Goal: Complete application form

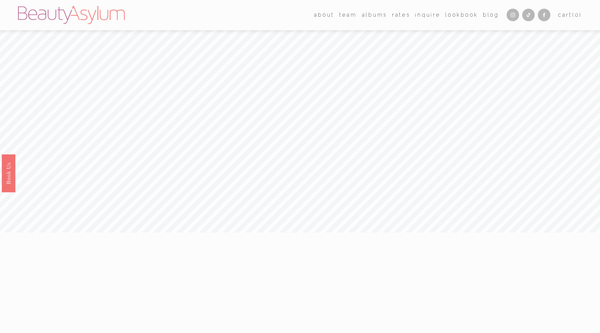
click at [432, 16] on link "Inquire" at bounding box center [427, 15] width 25 height 10
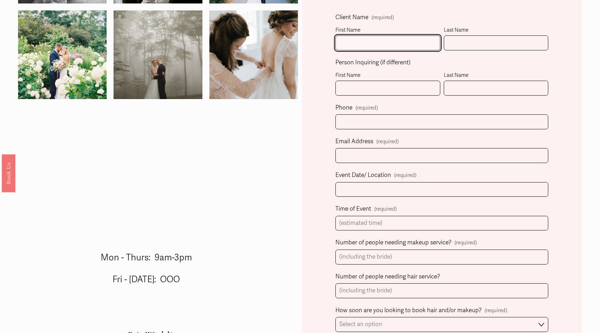
scroll to position [239, 0]
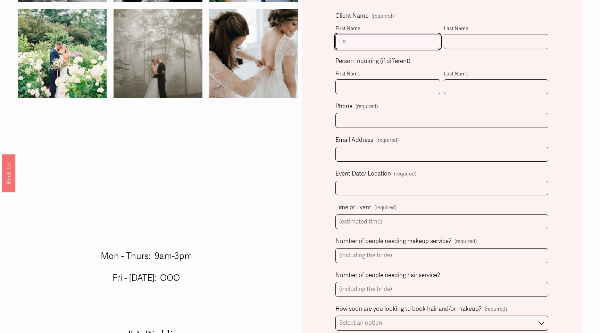
type input "L"
click at [487, 69] on div "Last Name" at bounding box center [496, 74] width 105 height 10
click at [487, 79] on input "Last Name" at bounding box center [496, 86] width 105 height 15
click at [373, 43] on input "First Name" at bounding box center [388, 41] width 105 height 15
type input "Lorie"
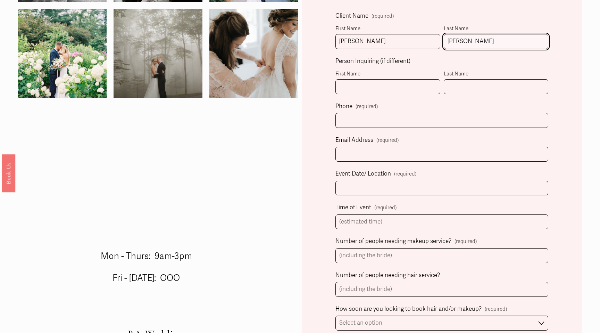
type input "Delk"
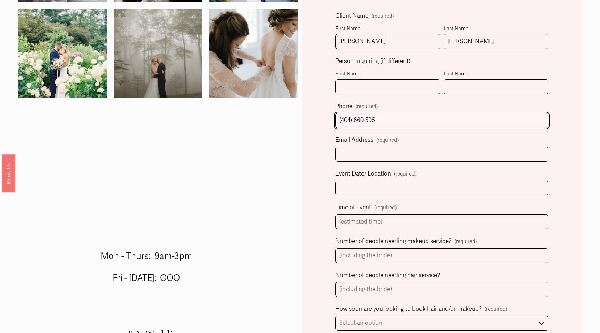
type input "(404) 660-5953"
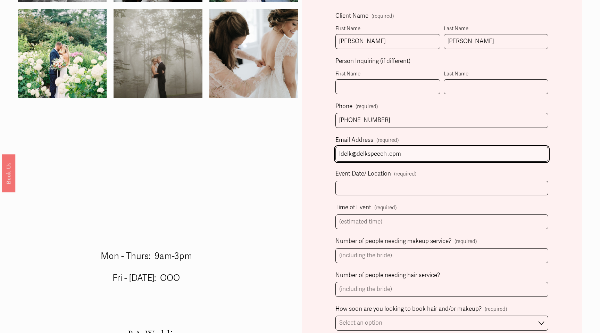
type input "ldelk@delkspeech .cpm"
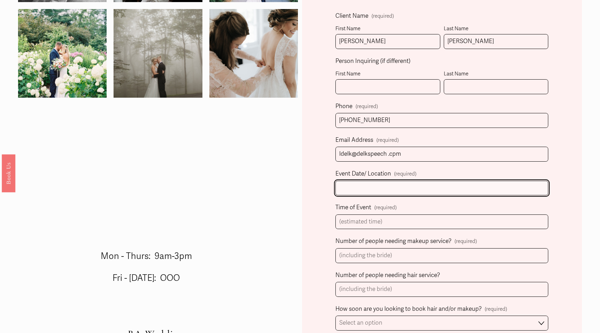
click at [360, 191] on input "Event Date/ Location (required)" at bounding box center [442, 188] width 213 height 15
click at [384, 186] on input "6/5/2025 (Athens Rehearsal Dinner) and 6/6/2025 (Athens, GA wedding)" at bounding box center [442, 188] width 213 height 15
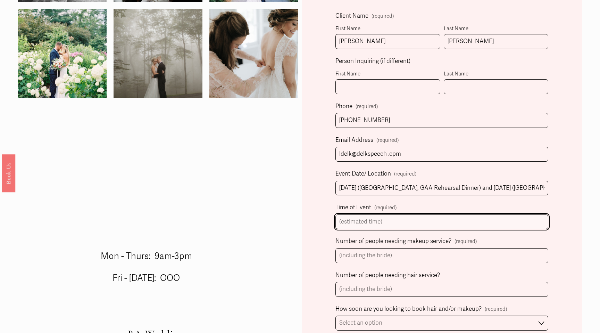
click at [361, 219] on input "Time of Event (required)" at bounding box center [442, 221] width 213 height 15
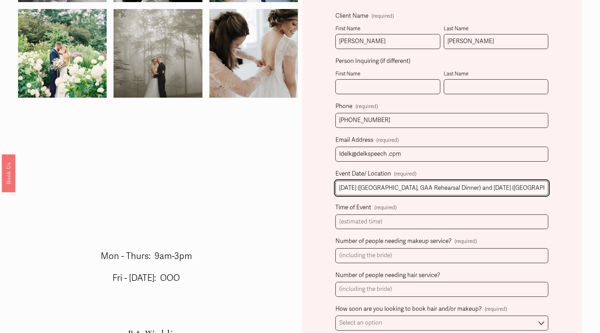
click at [394, 184] on input "6/5/2025 (Athens, GAA Rehearsal Dinner) and 6/6/2025 (Athens, GA wedding)" at bounding box center [442, 188] width 213 height 15
click at [400, 185] on input "6/5/2025 (Athens, GAA Rehearsal Dinner) and 6/6/2025 (Athens, GA wedding)" at bounding box center [442, 188] width 213 height 15
type input "6/5/2025 (Athens, GA Rehearsal Dinner) and 6/6/2025 (Athens, GA wedding)"
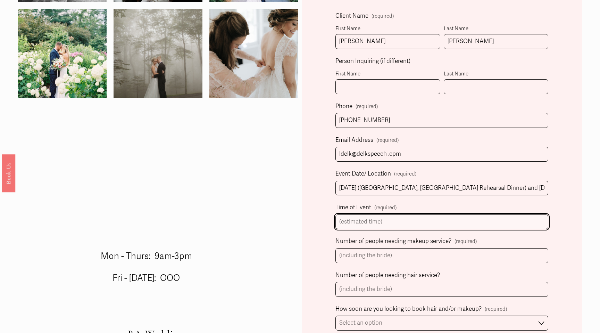
click at [355, 221] on input "Time of Event (required)" at bounding box center [442, 221] width 213 height 15
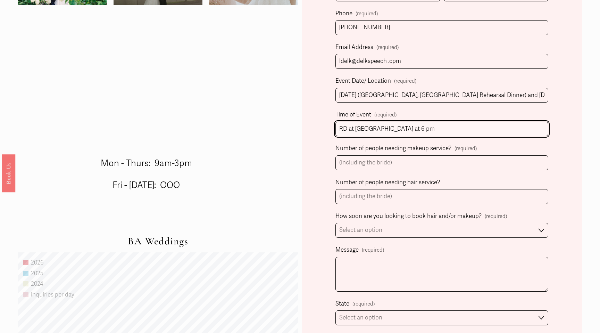
scroll to position [333, 0]
type input "RD at The Chapel at 6 pm"
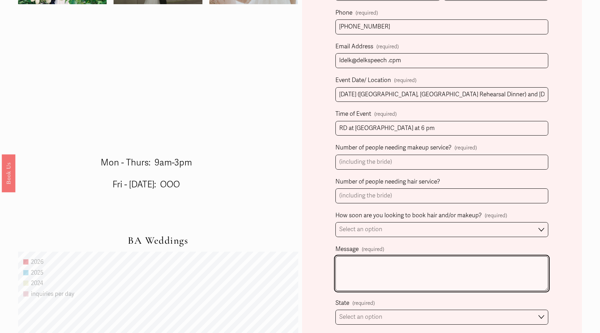
click at [360, 259] on textarea "Message (required)" at bounding box center [442, 273] width 213 height 35
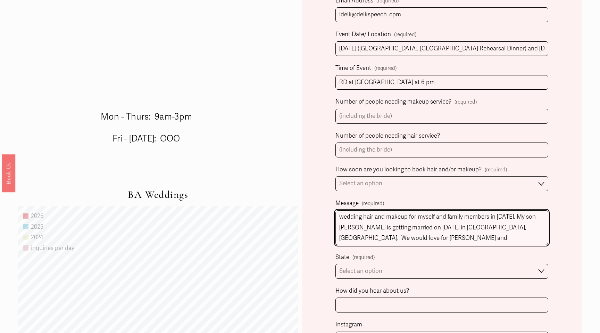
scroll to position [381, 0]
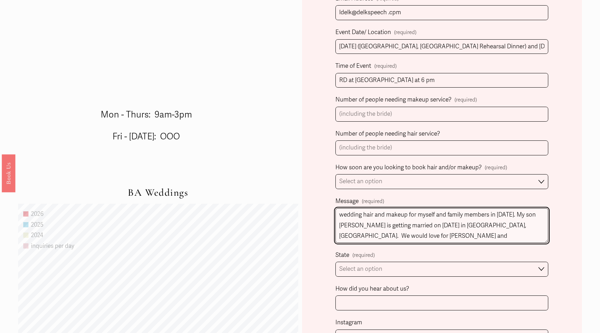
type textarea "Maggie and Kelsey did my son Rhett's wedding hair and makeup for myself and fam…"
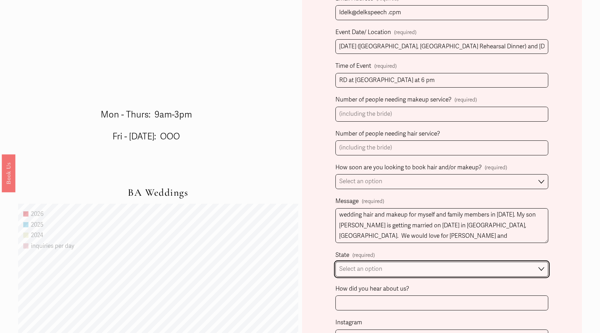
select select "Atlanta, GA"
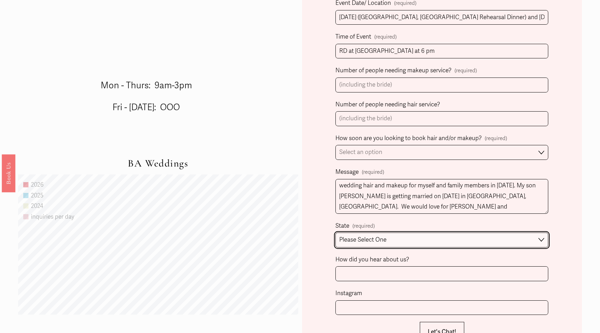
scroll to position [411, 0]
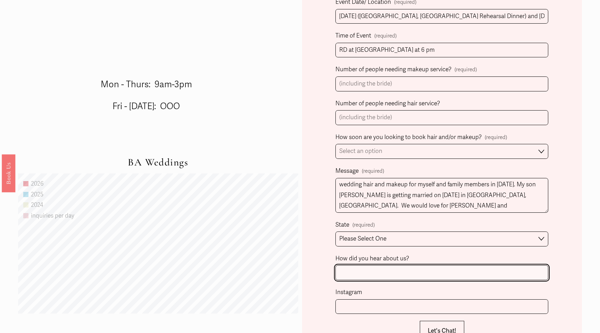
click at [357, 269] on input "How did you hear about us?" at bounding box center [442, 272] width 213 height 15
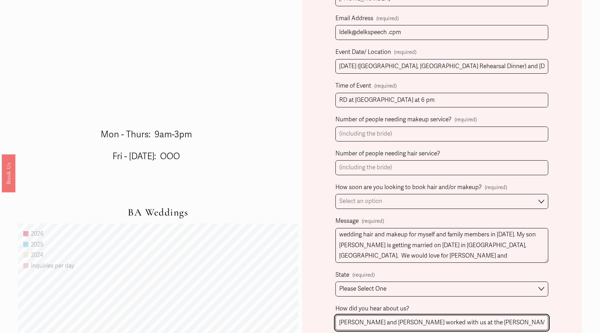
scroll to position [359, 0]
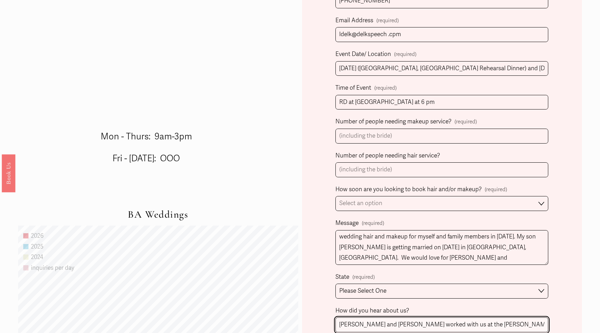
type input "Maggie and Kelsey worked with us at the Delk wedding in November 2024"
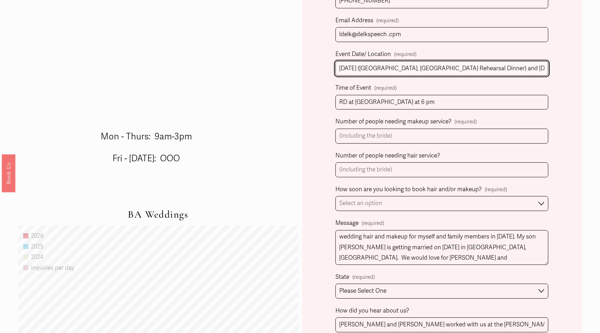
click at [362, 65] on input "6/5/2025 (Athens, GA Rehearsal Dinner) and 6/6/2025 (Athens, GA wedding)" at bounding box center [442, 68] width 213 height 15
click at [479, 65] on input "6/5/2026 (Athens, GA Rehearsal Dinner) and 6/6/2025 (Athens, GA wedding)" at bounding box center [442, 68] width 213 height 15
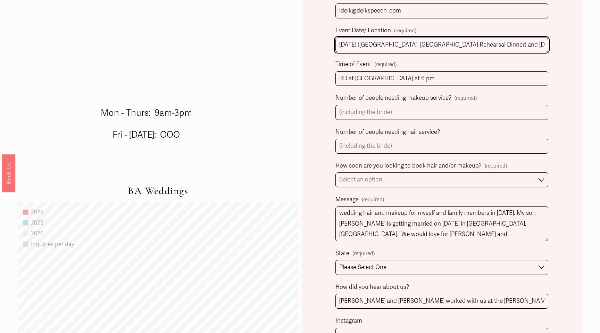
scroll to position [385, 0]
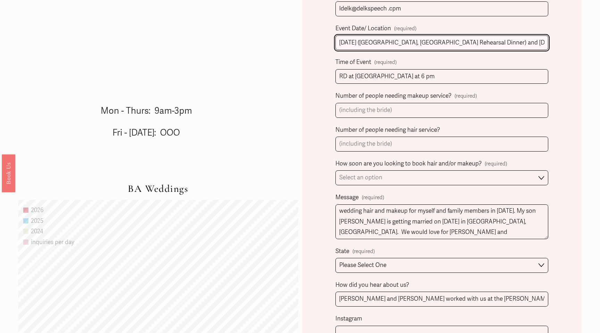
type input "6/5/2026 (Athens, GA Rehearsal Dinner) and 6/6/2026 (Athens, GA wedding)"
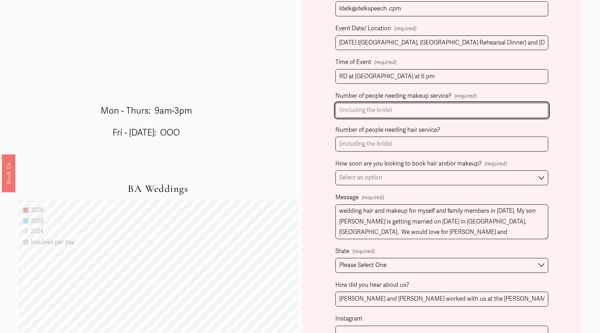
click at [379, 107] on input "Number of people needing makeup service? (required)" at bounding box center [442, 110] width 213 height 15
click at [421, 106] on input "Number of people needing makeup service? (required)" at bounding box center [442, 110] width 213 height 15
click at [385, 106] on input "Number of people needing makeup service? (required)" at bounding box center [442, 110] width 213 height 15
click at [391, 107] on input "Number of people needing makeup service? (required)" at bounding box center [442, 110] width 213 height 15
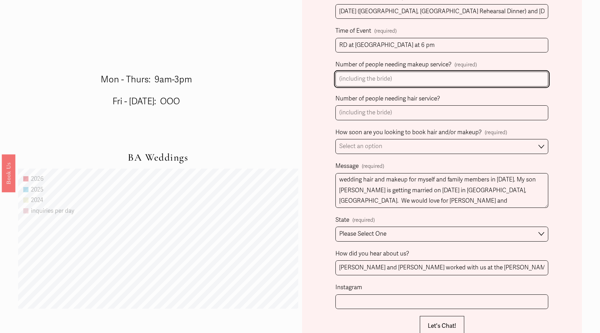
scroll to position [417, 0]
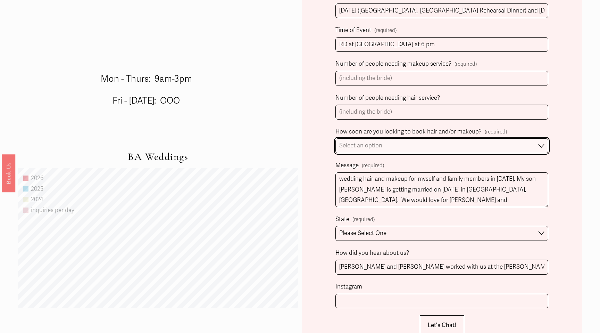
select select "1-2 weeks"
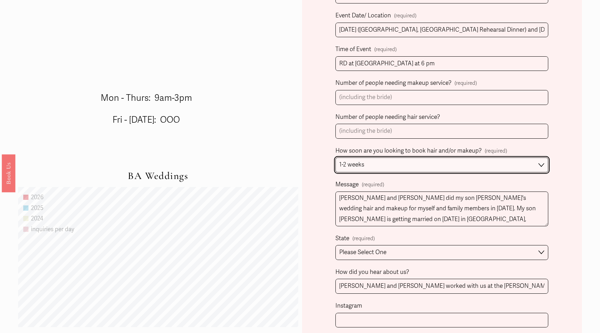
scroll to position [394, 0]
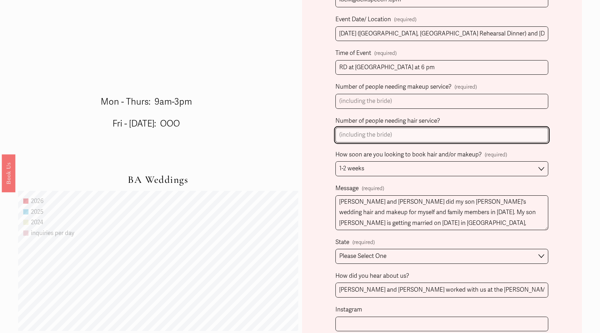
click at [429, 127] on input "Number of people needing hair service?" at bounding box center [442, 134] width 213 height 15
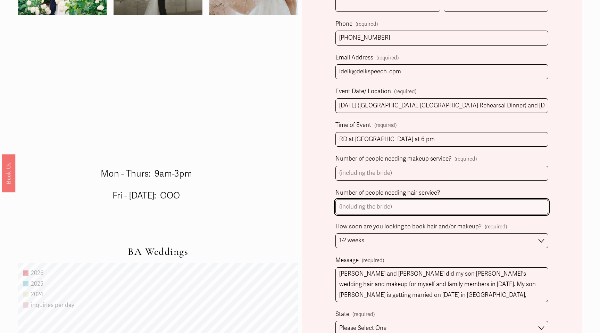
scroll to position [323, 0]
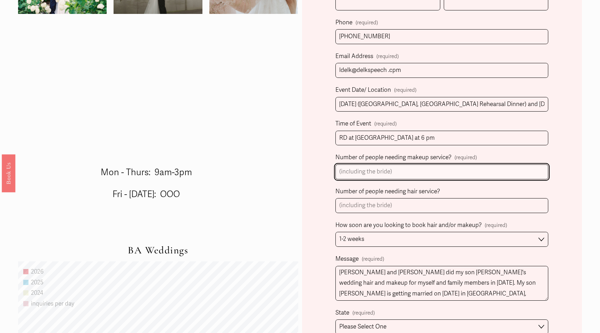
click at [376, 167] on input "Number of people needing makeup service? (required)" at bounding box center [442, 171] width 213 height 15
click at [381, 167] on input "Number of people needing makeup service? (required)" at bounding box center [442, 171] width 213 height 15
click at [426, 164] on input "Number of people needing makeup service? (required)" at bounding box center [442, 171] width 213 height 15
click at [427, 170] on input "Number of people needing makeup service? (required)" at bounding box center [442, 171] width 213 height 15
click at [406, 166] on input "Number of people needing makeup service? (required)" at bounding box center [442, 171] width 213 height 15
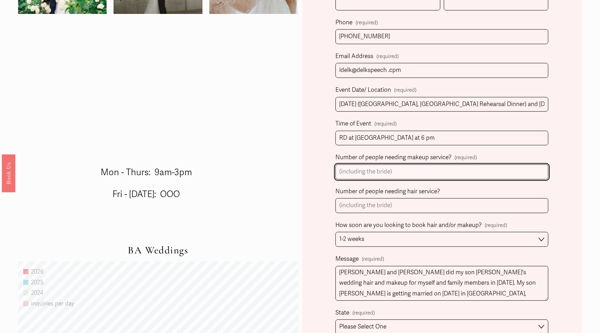
click at [406, 166] on input "Number of people needing makeup service? (required)" at bounding box center [442, 171] width 213 height 15
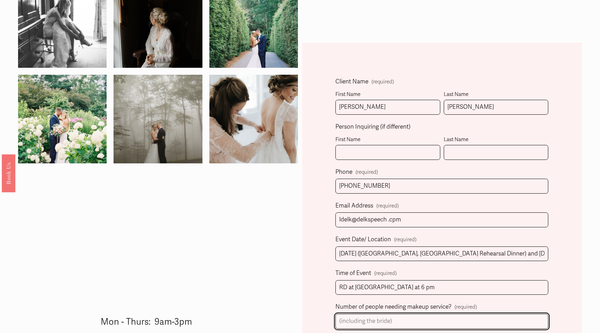
scroll to position [181, 0]
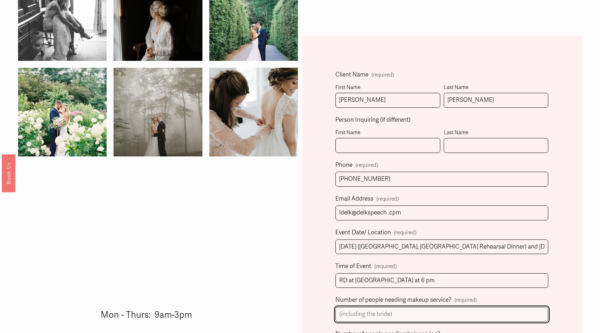
click at [377, 308] on input "Number of people needing makeup service? (required)" at bounding box center [442, 314] width 213 height 15
click at [394, 310] on input "Number of people needing makeup service? (required)" at bounding box center [442, 314] width 213 height 15
click at [388, 310] on input "Number of people needing makeup service? (required)" at bounding box center [442, 314] width 213 height 15
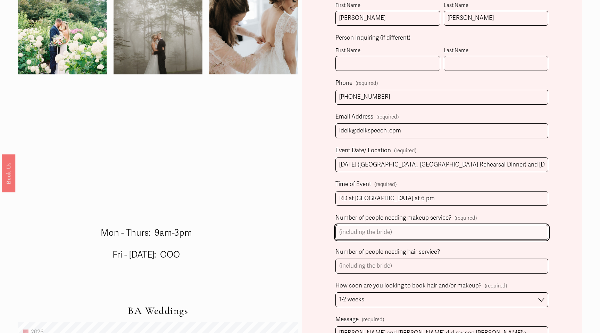
scroll to position [264, 0]
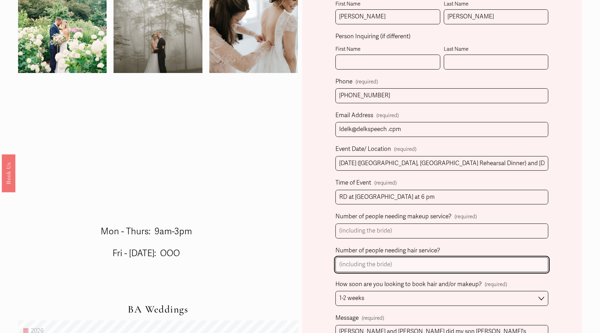
click at [391, 261] on input "Number of people needing hair service?" at bounding box center [442, 264] width 213 height 15
type input "at least 6 (not confirmed)"
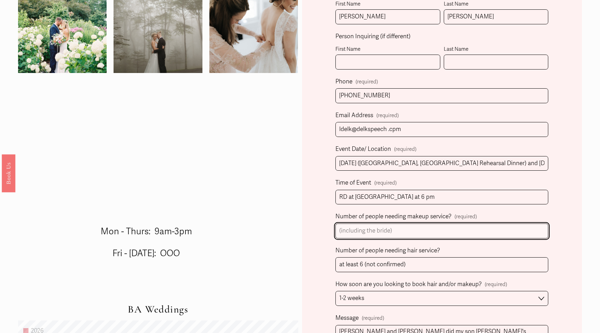
click at [382, 229] on input "Number of people needing makeup service? (required)" at bounding box center [442, 230] width 213 height 15
click at [404, 226] on input "Number of people needing makeup service? (required)" at bounding box center [442, 230] width 213 height 15
click at [389, 228] on input "Number of people needing makeup service? (required)" at bounding box center [442, 230] width 213 height 15
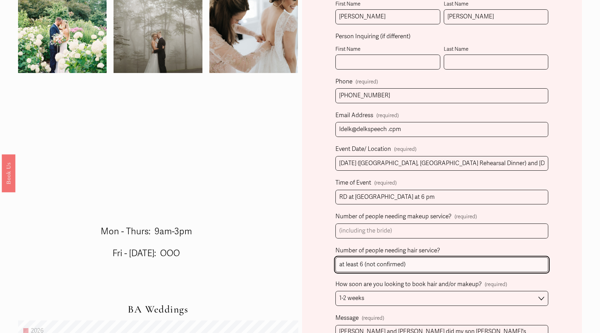
click at [413, 261] on input "at least 6 (not confirmed)" at bounding box center [442, 264] width 213 height 15
type input "at least 6 (not confirmed);"
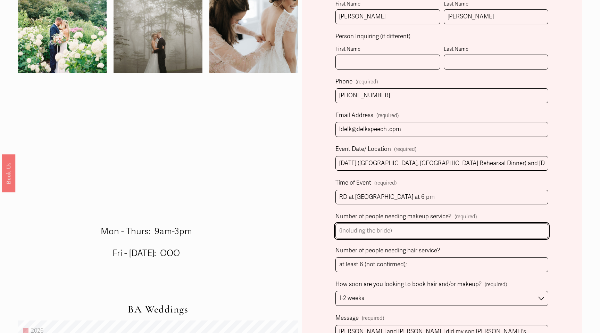
click at [380, 228] on input "Number of people needing makeup service? (required)" at bounding box center [442, 230] width 213 height 15
type input "6"
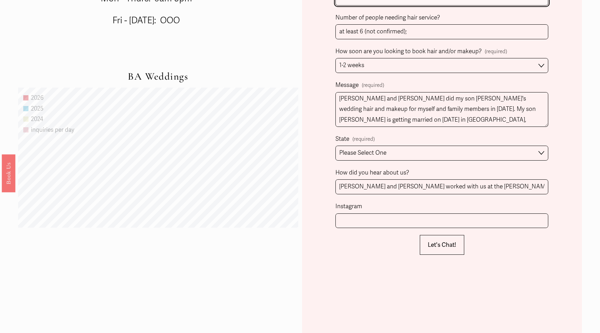
scroll to position [498, 0]
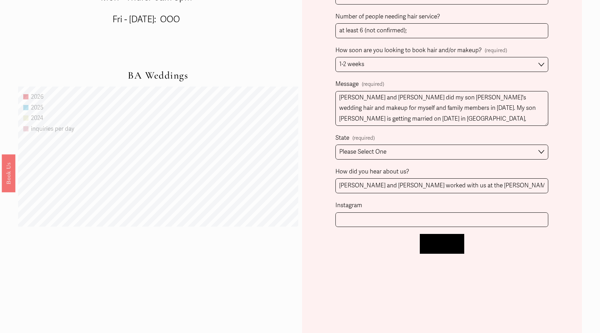
click at [447, 240] on span "Let's Chat!" at bounding box center [442, 243] width 28 height 7
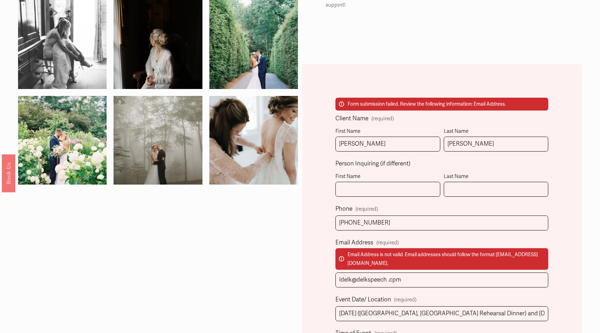
scroll to position [153, 0]
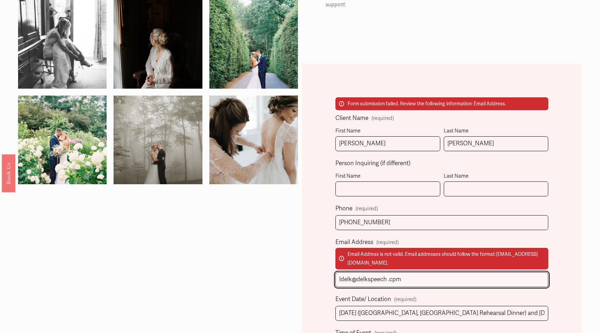
click at [394, 272] on input "ldelk@delkspeech .cpm" at bounding box center [442, 279] width 213 height 15
click at [401, 272] on input "ldelk@delkspeech .cpm" at bounding box center [442, 279] width 213 height 15
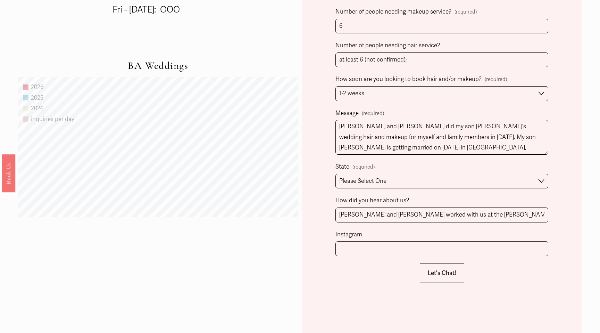
scroll to position [563, 0]
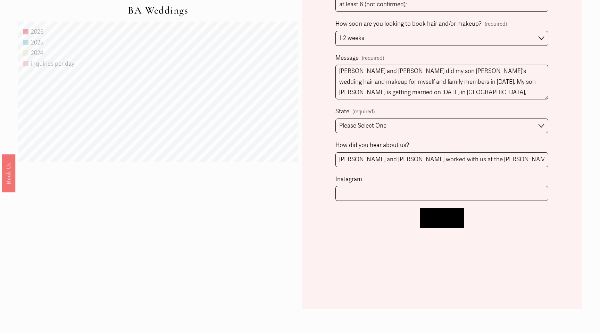
type input "ldelk@delkspeech.com"
click at [452, 214] on span "Let's Chat!" at bounding box center [442, 217] width 28 height 7
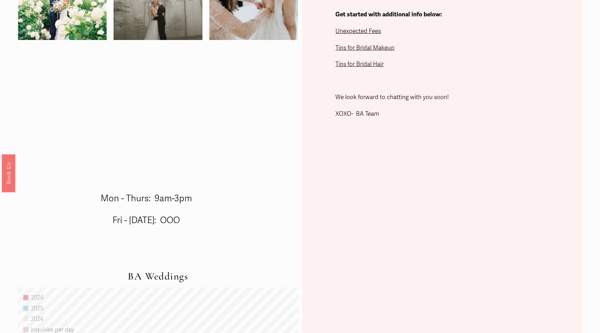
scroll to position [297, 0]
